Goal: Task Accomplishment & Management: Use online tool/utility

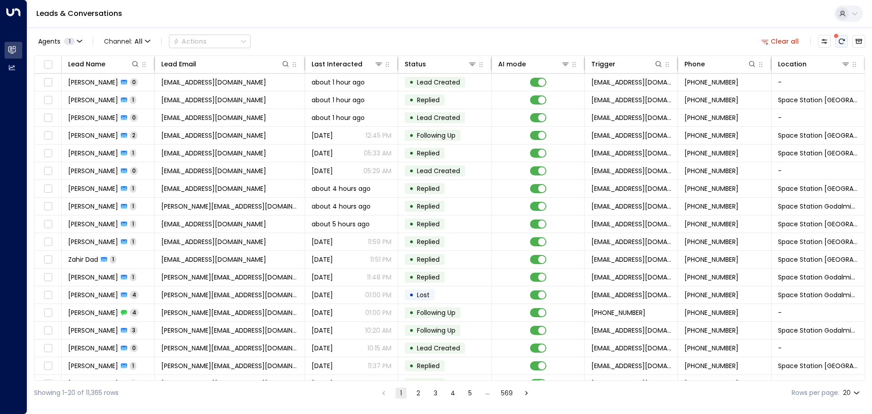
click at [842, 41] on icon "There are new threads available. Refresh the grid to view the latest updates." at bounding box center [841, 41] width 7 height 7
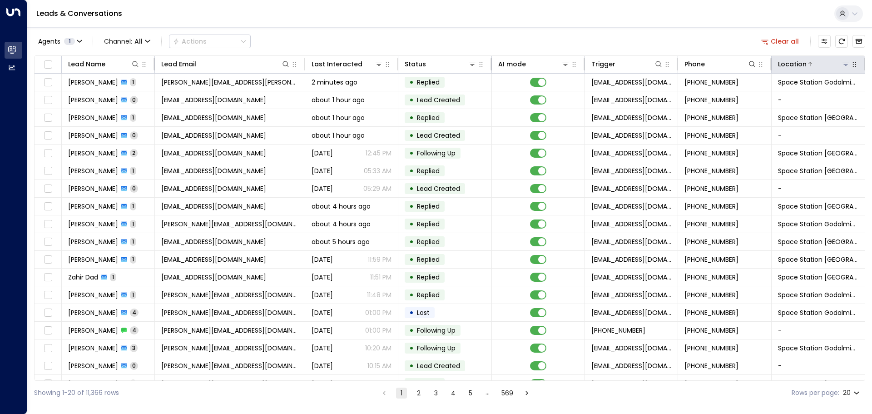
click at [846, 64] on icon at bounding box center [845, 63] width 7 height 7
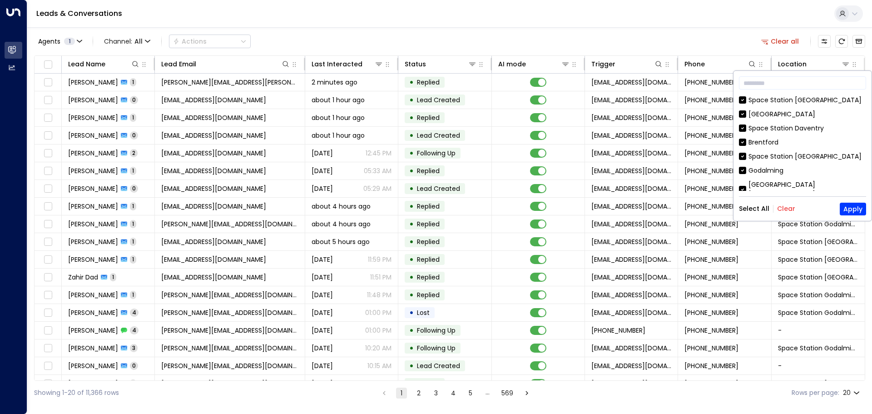
click at [785, 210] on button "Clear" at bounding box center [786, 208] width 18 height 7
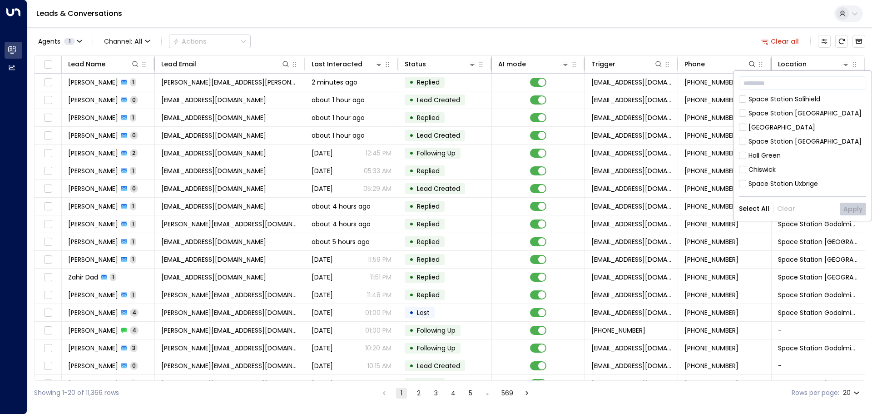
scroll to position [310, 0]
click at [853, 205] on button "Apply" at bounding box center [853, 209] width 26 height 13
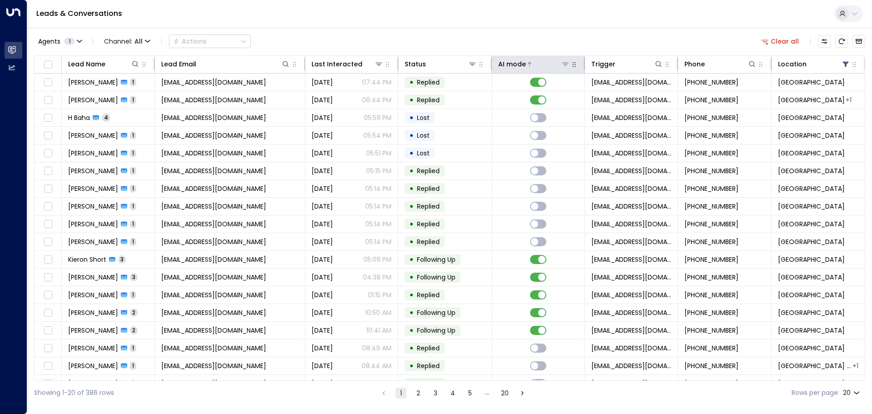
click at [564, 65] on icon at bounding box center [566, 64] width 6 height 3
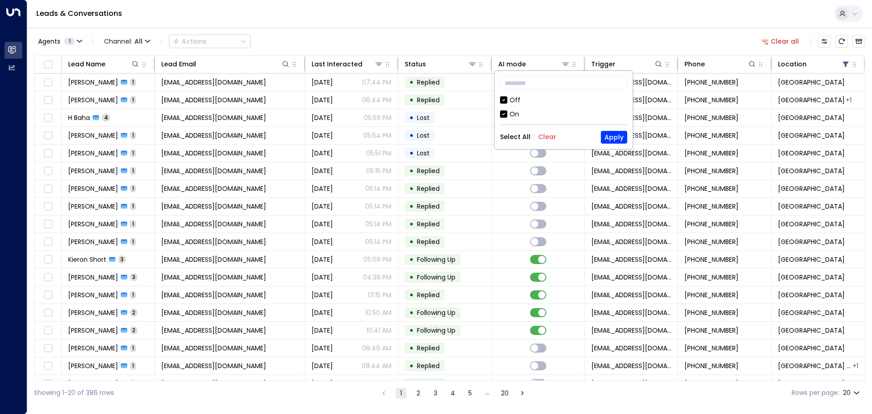
click at [511, 98] on div "Off" at bounding box center [515, 100] width 11 height 10
click at [624, 139] on button "Apply" at bounding box center [614, 137] width 26 height 13
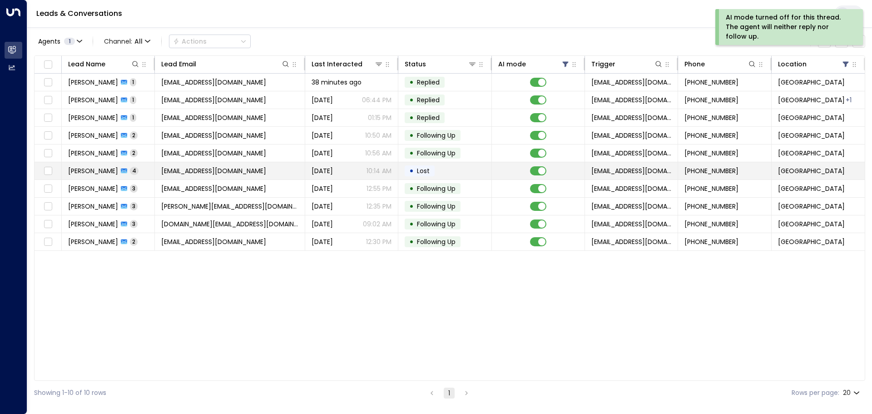
click at [450, 169] on td "• Lost" at bounding box center [445, 170] width 93 height 17
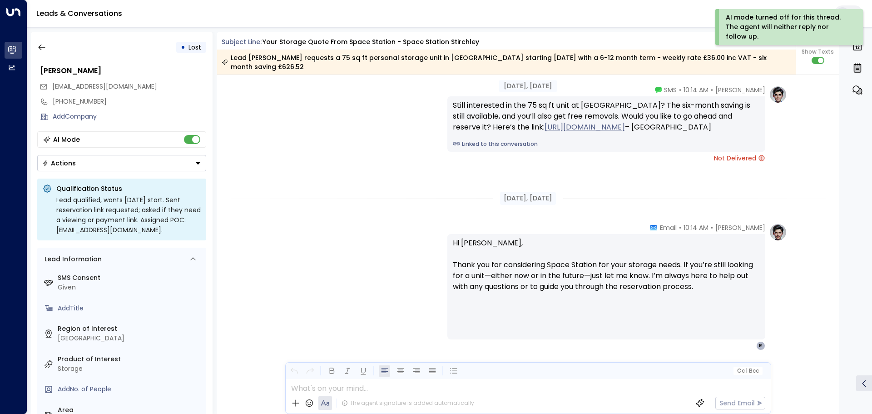
scroll to position [1681, 0]
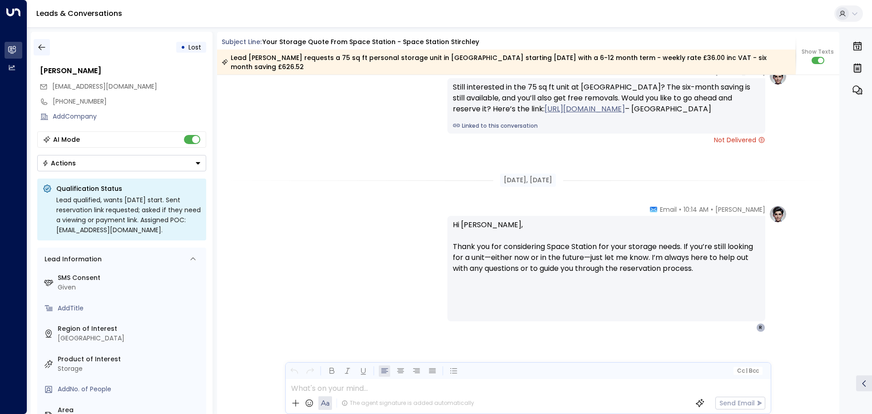
click at [42, 47] on icon "button" at bounding box center [41, 47] width 9 height 9
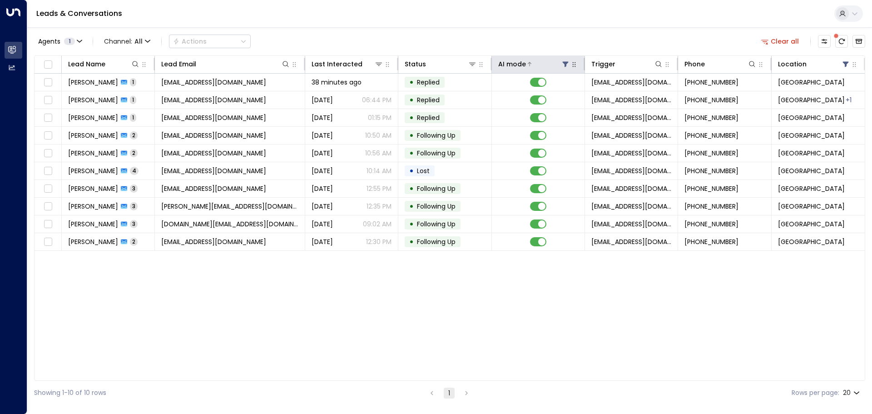
click at [566, 65] on icon at bounding box center [566, 64] width 6 height 5
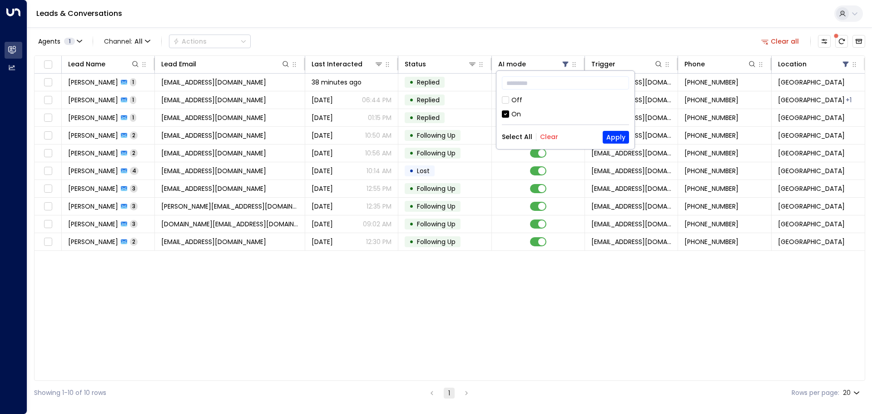
click at [517, 97] on div "Off" at bounding box center [517, 100] width 11 height 10
click at [614, 139] on button "Apply" at bounding box center [616, 137] width 26 height 13
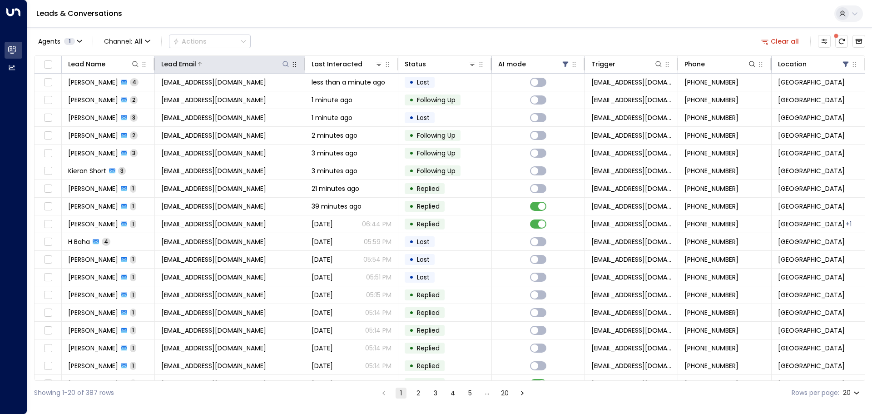
click at [282, 64] on icon at bounding box center [285, 63] width 7 height 7
type input "******"
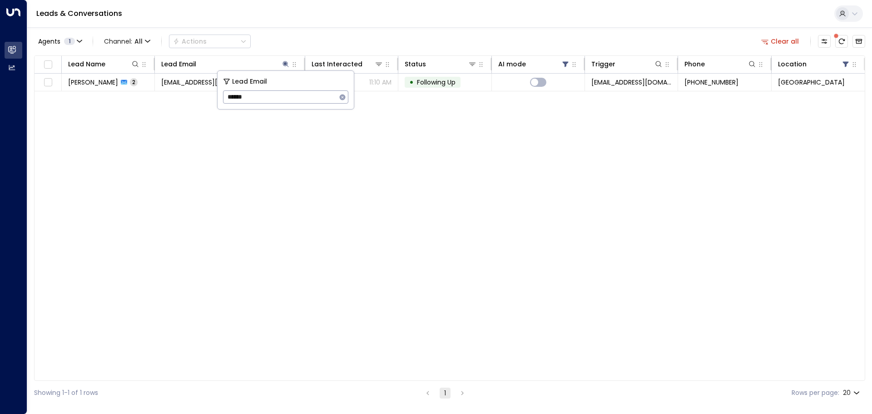
click at [248, 151] on div "Lead Name Lead Email Last Interacted Status AI mode Trigger Phone Location [PER…" at bounding box center [450, 217] width 832 height 325
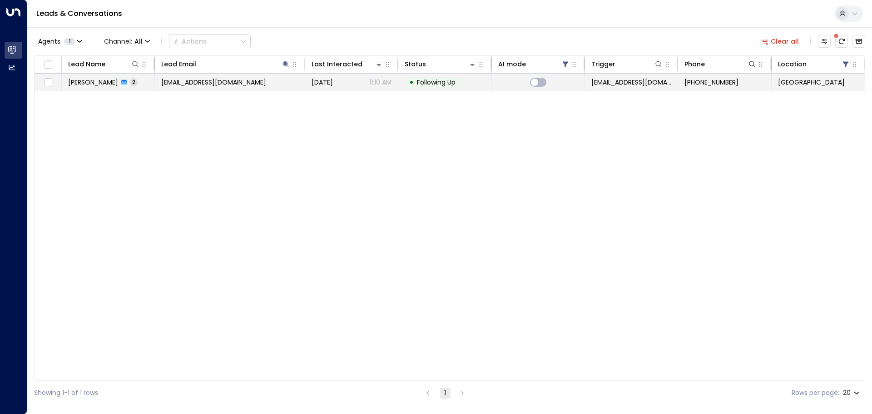
click at [452, 79] on span "Following Up" at bounding box center [436, 82] width 39 height 9
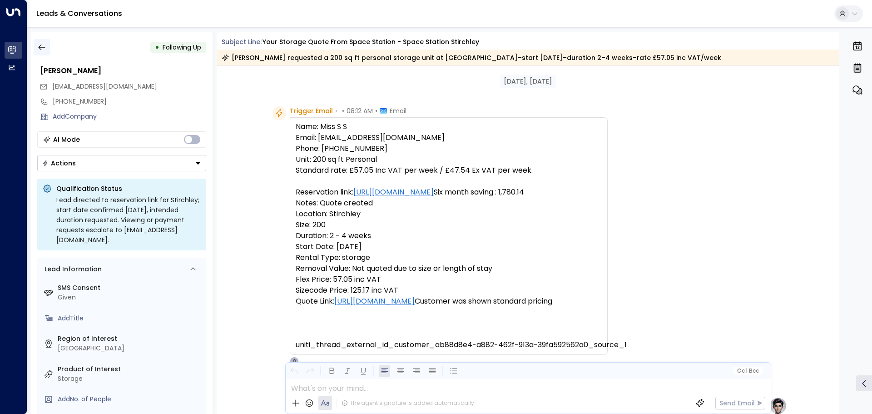
click at [43, 47] on icon "button" at bounding box center [41, 48] width 7 height 6
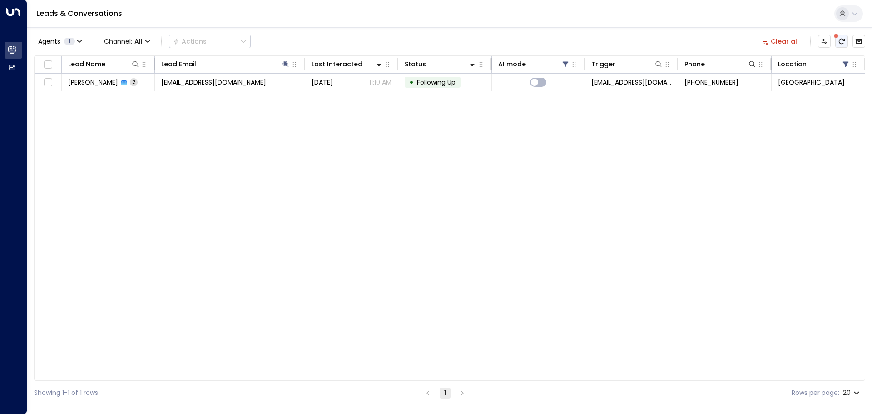
click at [841, 40] on icon "There are new threads available. Refresh the grid to view the latest updates." at bounding box center [841, 41] width 7 height 7
click at [282, 64] on icon at bounding box center [285, 63] width 7 height 7
click at [338, 96] on button "button" at bounding box center [343, 97] width 12 height 12
click at [466, 27] on div "Leads & Conversations" at bounding box center [449, 14] width 845 height 28
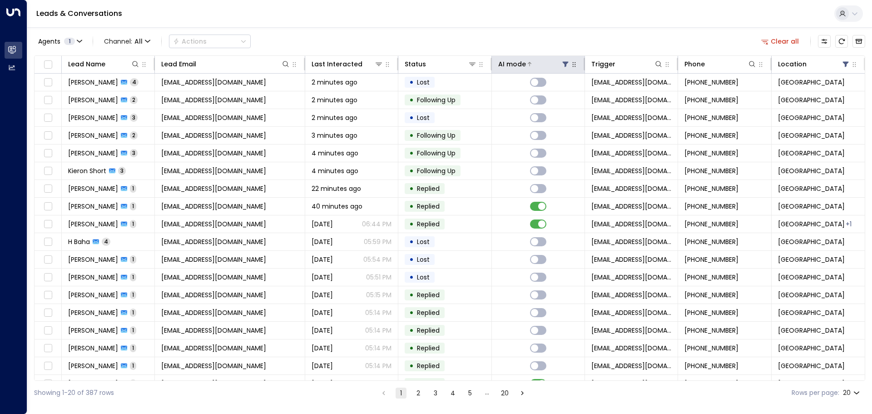
click at [563, 63] on icon at bounding box center [566, 64] width 6 height 5
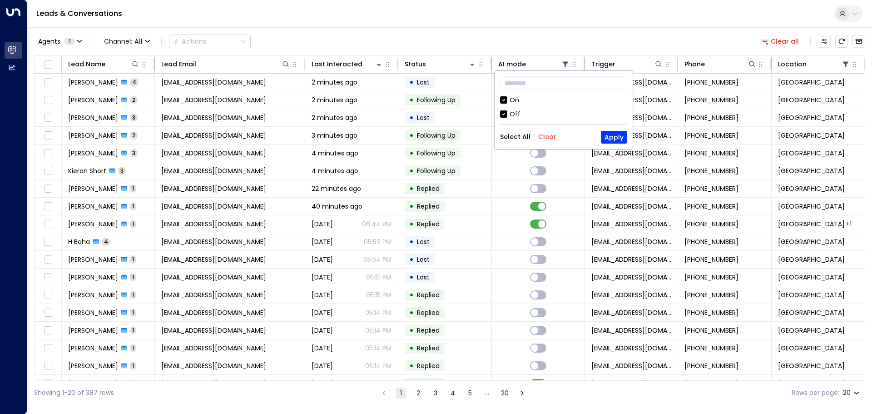
click at [513, 115] on div "Off" at bounding box center [515, 115] width 11 height 10
click at [615, 133] on button "Apply" at bounding box center [614, 137] width 26 height 13
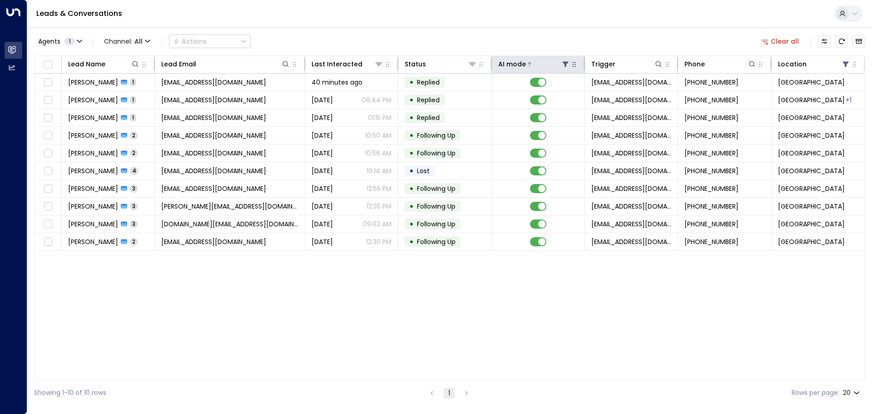
click at [564, 64] on icon at bounding box center [565, 63] width 7 height 7
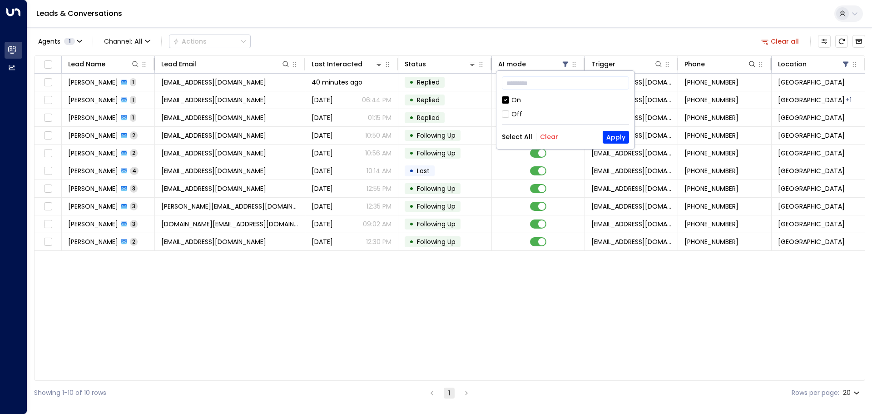
click at [512, 114] on div "Off" at bounding box center [517, 115] width 11 height 10
click at [613, 135] on button "Apply" at bounding box center [616, 137] width 26 height 13
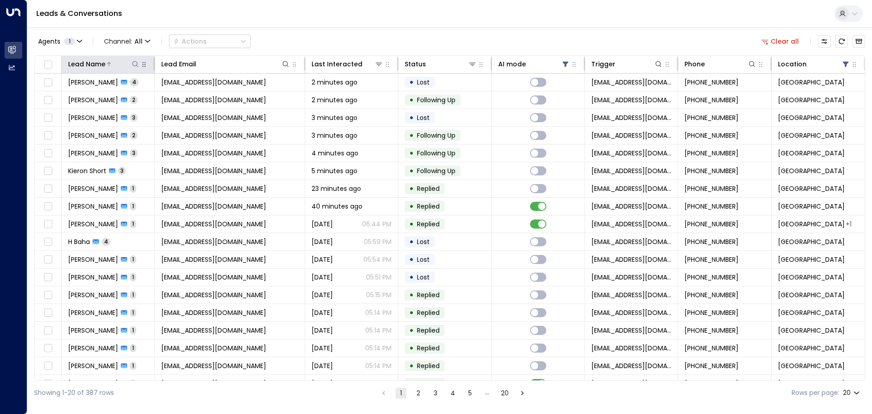
click at [137, 64] on icon at bounding box center [136, 64] width 6 height 6
type input "*******"
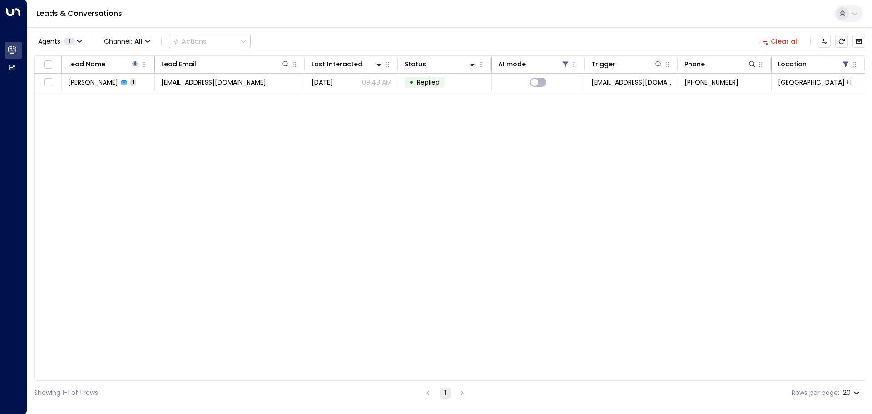
click at [363, 21] on div "Leads & Conversations" at bounding box center [449, 14] width 845 height 28
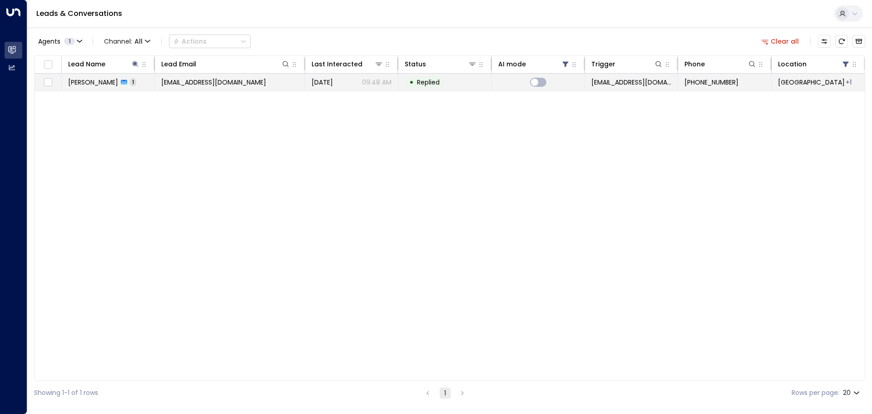
click at [357, 82] on div "[DATE] 09:48 AM" at bounding box center [352, 82] width 80 height 9
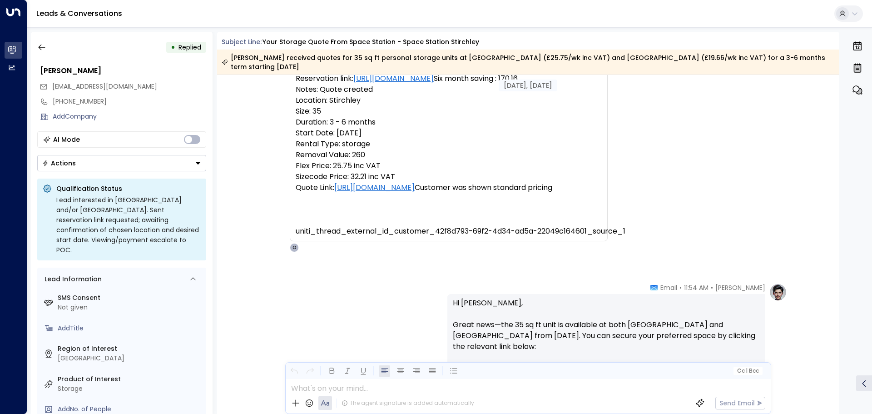
scroll to position [121, 0]
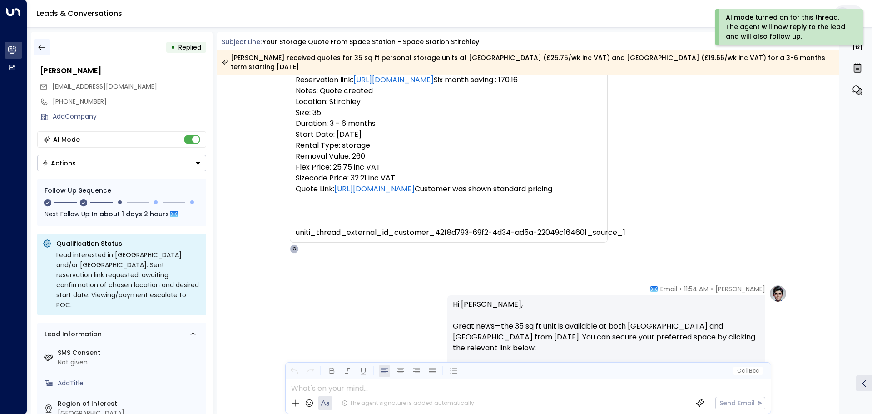
click at [40, 45] on icon "button" at bounding box center [41, 47] width 9 height 9
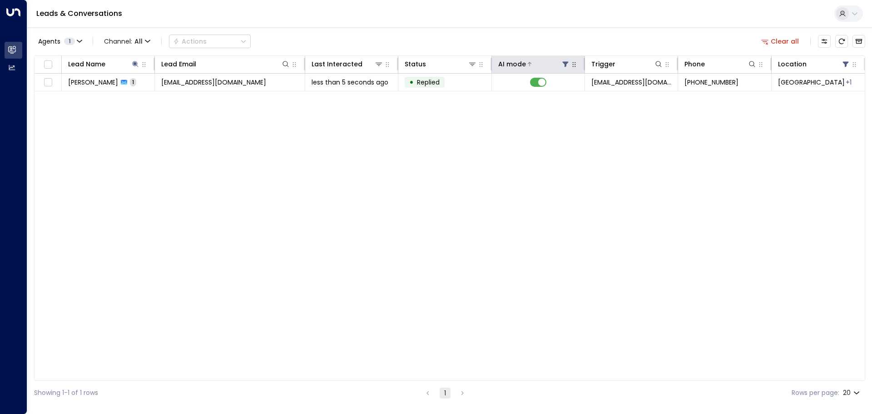
click at [565, 62] on icon at bounding box center [566, 64] width 6 height 5
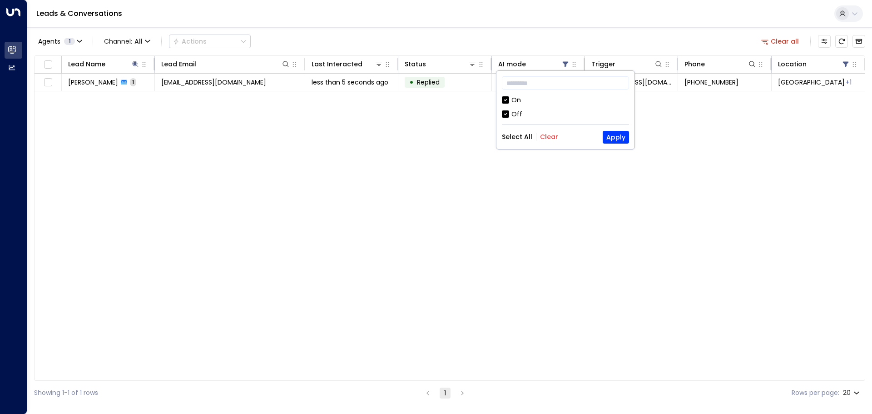
click at [541, 31] on div "Agents 1 Channel: All Actions Clear all Lead Name Lead Email Last Interacted St…" at bounding box center [450, 216] width 832 height 378
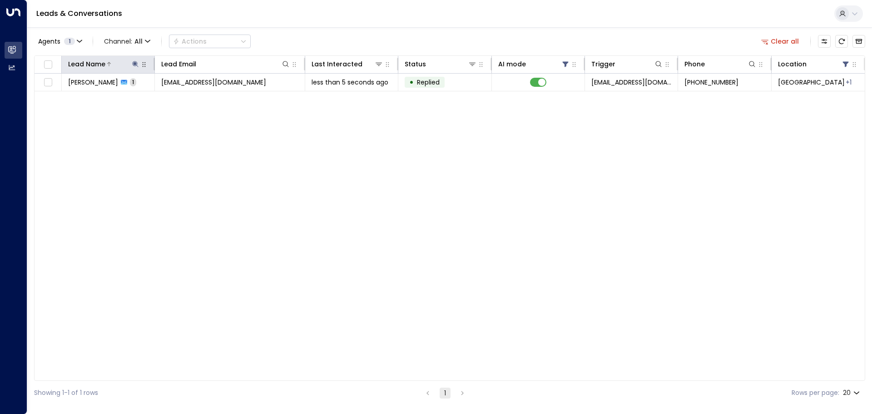
click at [135, 65] on icon at bounding box center [136, 64] width 6 height 6
click at [191, 98] on icon "button" at bounding box center [192, 97] width 7 height 7
click at [284, 65] on icon at bounding box center [285, 63] width 7 height 7
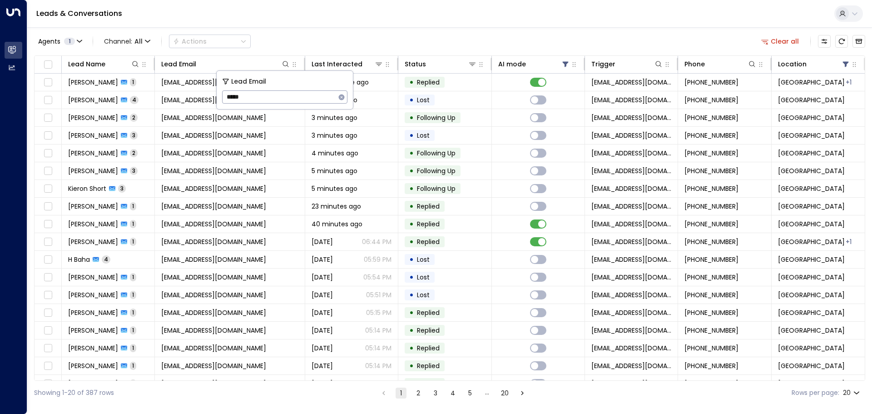
type input "******"
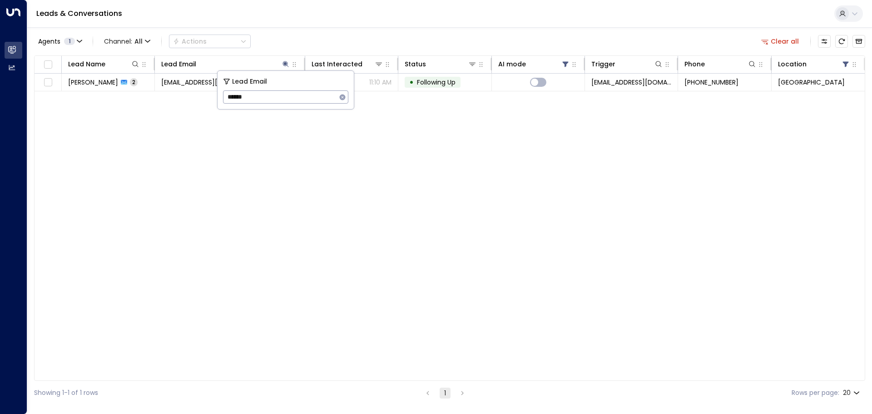
click at [359, 25] on div "Leads & Conversations" at bounding box center [449, 14] width 845 height 28
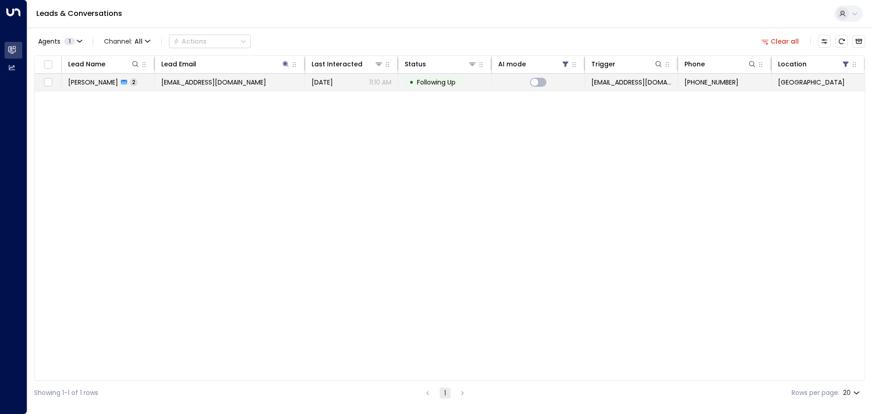
click at [487, 81] on td "• Following Up" at bounding box center [445, 82] width 93 height 17
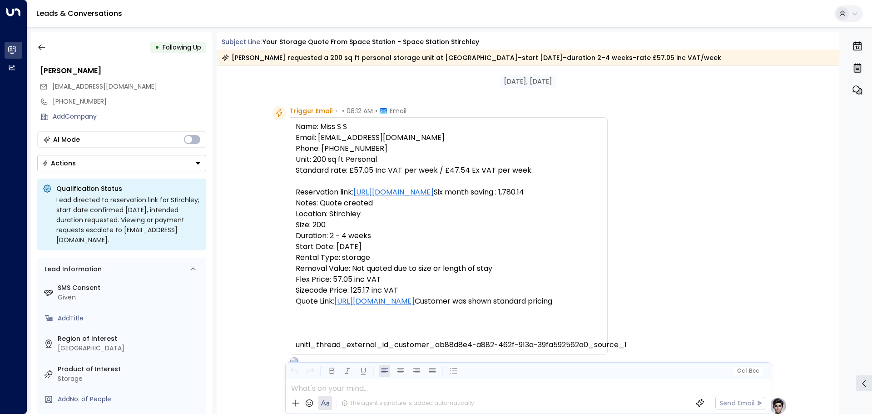
scroll to position [605, 0]
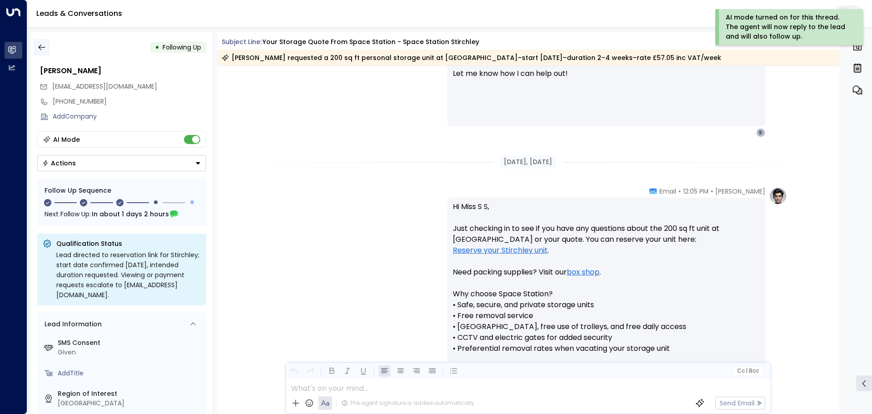
click at [44, 49] on icon "button" at bounding box center [41, 47] width 9 height 9
